Goal: Task Accomplishment & Management: Use online tool/utility

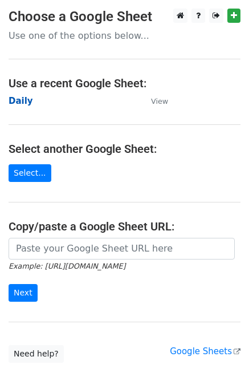
click at [23, 103] on strong "Daily" at bounding box center [21, 101] width 25 height 10
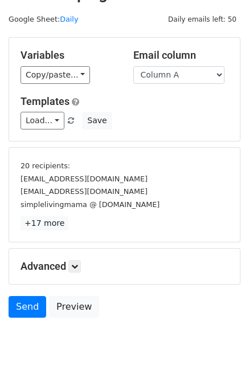
scroll to position [48, 0]
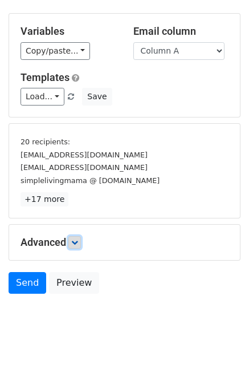
click at [75, 236] on link at bounding box center [74, 242] width 13 height 13
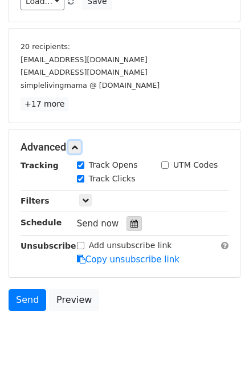
scroll to position [149, 0]
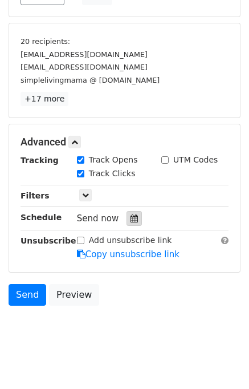
click at [127, 211] on div at bounding box center [134, 218] width 15 height 15
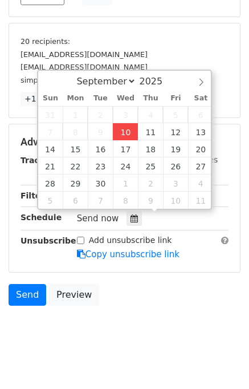
type input "2025-09-10 12:00"
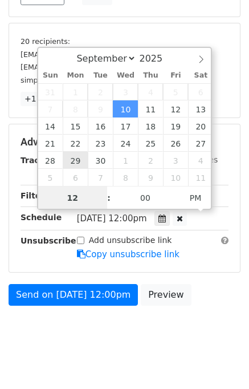
scroll to position [118, 0]
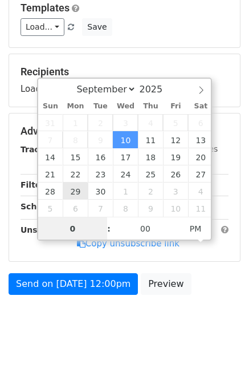
type input "01"
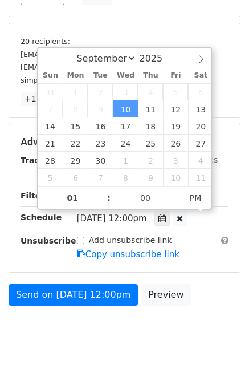
type input "2025-09-10 13:00"
click at [217, 305] on div "Send on Sep 10 at 12:00pm Preview" at bounding box center [124, 297] width 249 height 27
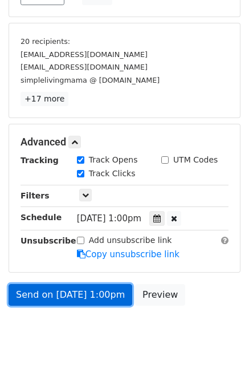
click at [87, 295] on link "Send on Sep 10 at 1:00pm" at bounding box center [71, 295] width 124 height 22
click at [81, 292] on link "Send on Sep 10 at 1:00pm" at bounding box center [71, 295] width 124 height 22
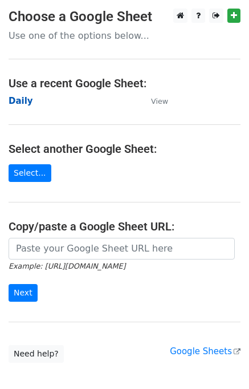
click at [22, 102] on strong "Daily" at bounding box center [21, 101] width 25 height 10
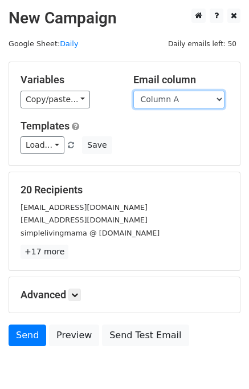
click at [162, 97] on select "Column A Column B Column C Column D" at bounding box center [178, 100] width 91 height 18
select select "Column B"
click at [133, 91] on select "Column A Column B Column C Column D" at bounding box center [178, 100] width 91 height 18
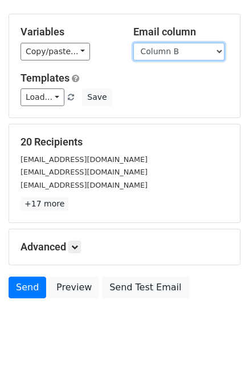
scroll to position [52, 0]
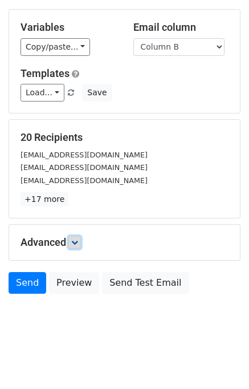
click at [78, 239] on icon at bounding box center [74, 242] width 7 height 7
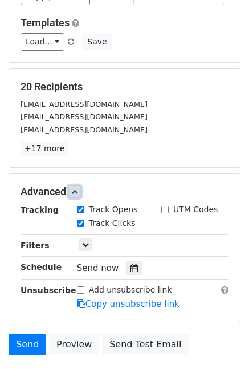
scroll to position [131, 0]
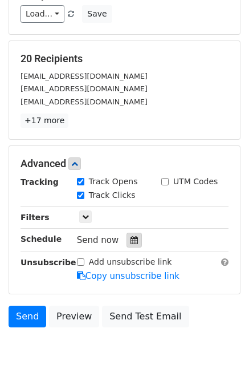
click at [131, 236] on icon at bounding box center [134, 240] width 7 height 8
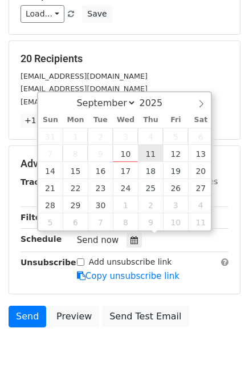
type input "2025-09-11 12:00"
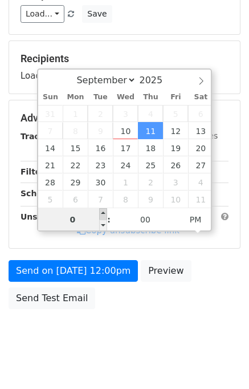
type input "02"
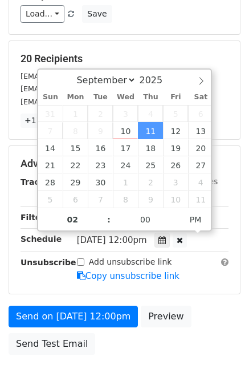
type input "2025-09-11 14:00"
click at [214, 312] on div "Send on Sep 11 at 12:00pm Preview Send Test Email" at bounding box center [124, 332] width 249 height 55
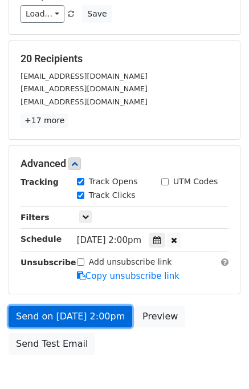
click at [80, 313] on link "Send on Sep 11 at 2:00pm" at bounding box center [71, 316] width 124 height 22
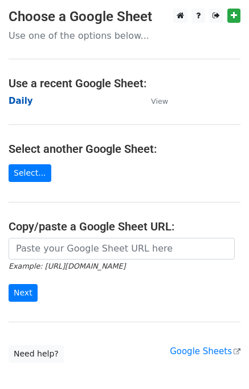
click at [22, 102] on strong "Daily" at bounding box center [21, 101] width 25 height 10
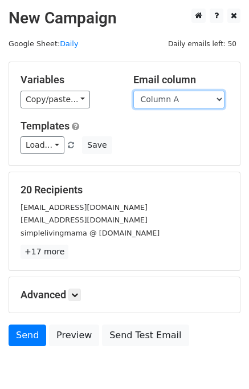
click at [184, 99] on select "Column A Column B Column C Column D" at bounding box center [178, 100] width 91 height 18
select select "Column C"
click at [133, 91] on select "Column A Column B Column C Column D" at bounding box center [178, 100] width 91 height 18
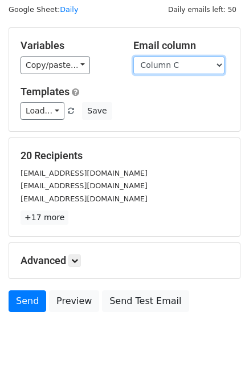
scroll to position [52, 0]
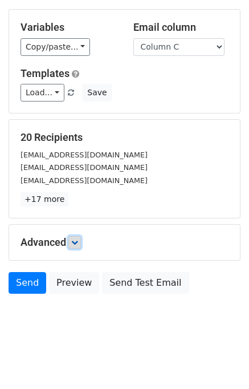
click at [75, 242] on icon at bounding box center [74, 242] width 7 height 7
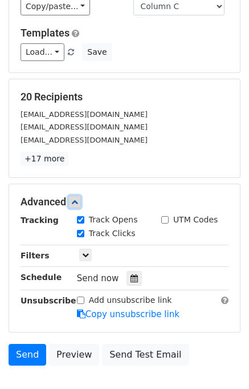
scroll to position [139, 0]
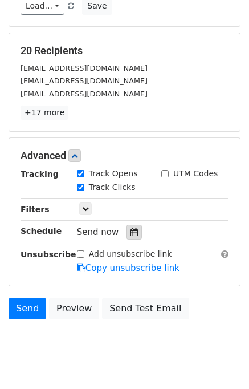
click at [133, 231] on div at bounding box center [134, 232] width 15 height 15
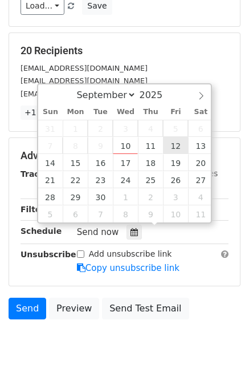
type input "[DATE] 12:00"
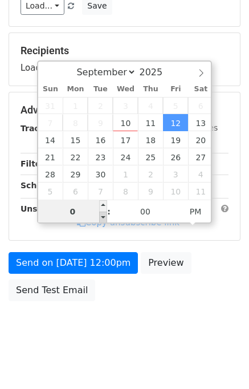
type input "03"
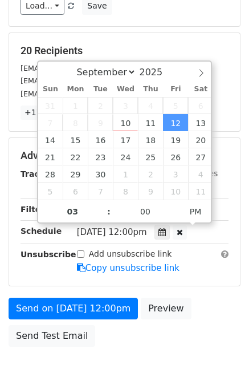
type input "2025-09-12 15:00"
click at [210, 305] on div "Send on Sep 12 at 12:00pm Preview Send Test Email" at bounding box center [124, 324] width 249 height 55
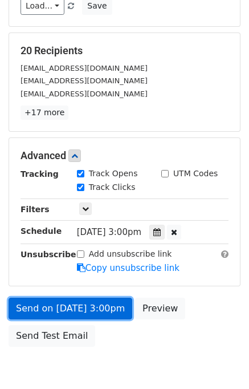
click at [90, 304] on link "Send on Sep 12 at 3:00pm" at bounding box center [71, 308] width 124 height 22
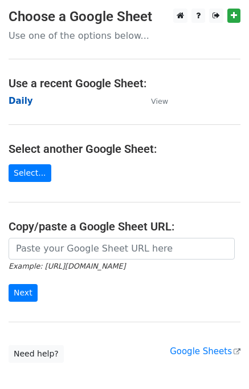
click at [21, 103] on strong "Daily" at bounding box center [21, 101] width 25 height 10
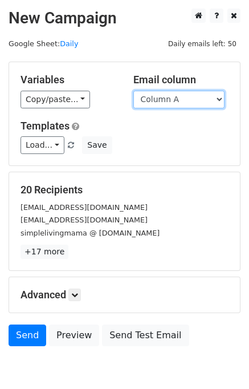
click at [182, 101] on select "Column A Column B Column C Column D" at bounding box center [178, 100] width 91 height 18
select select "Column D"
click at [133, 91] on select "Column A Column B Column C Column D" at bounding box center [178, 100] width 91 height 18
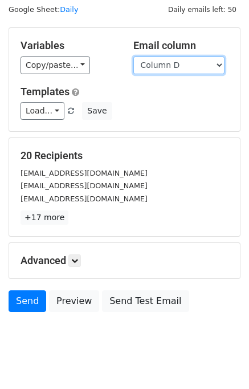
scroll to position [52, 0]
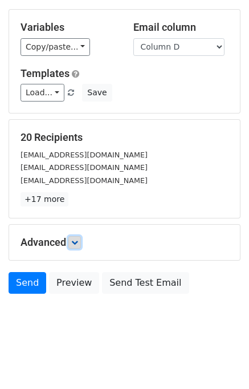
click at [74, 242] on icon at bounding box center [74, 242] width 7 height 7
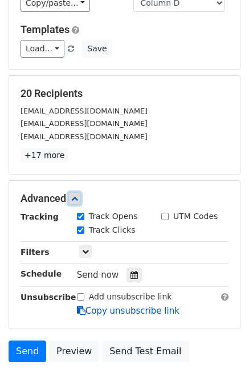
scroll to position [145, 0]
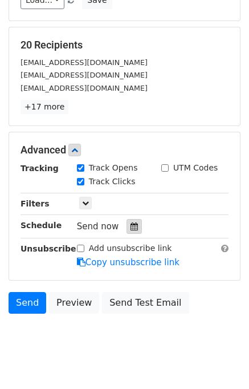
click at [131, 222] on icon at bounding box center [134, 226] width 7 height 8
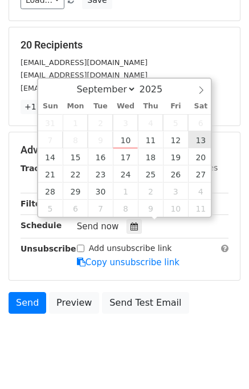
type input "[DATE] 12:00"
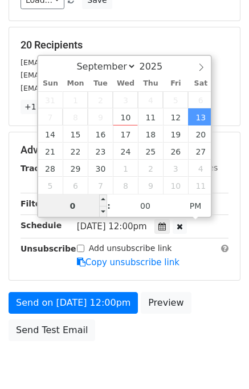
type input "04"
type input "[DATE] 16:00"
click at [221, 304] on div "Send on [DATE] 12:00pm Preview Send Test Email" at bounding box center [124, 319] width 249 height 55
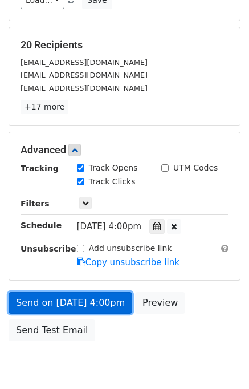
click at [71, 299] on link "Send on [DATE] 4:00pm" at bounding box center [71, 303] width 124 height 22
